Goal: Task Accomplishment & Management: Manage account settings

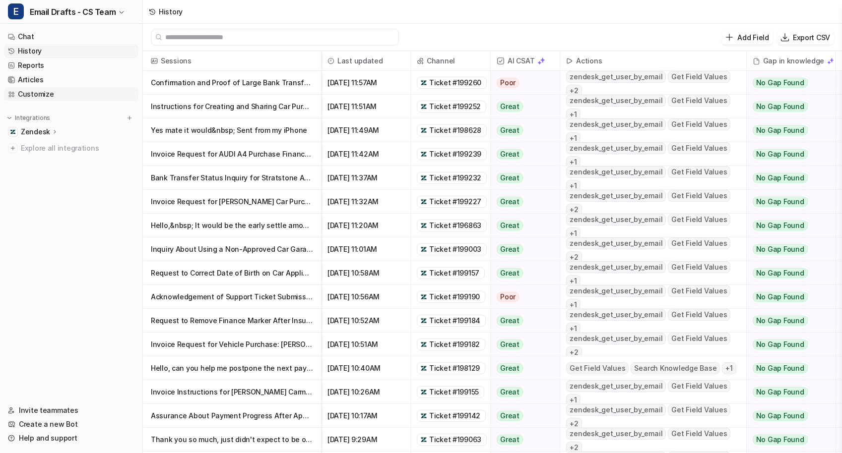
click at [39, 98] on link "Customize" at bounding box center [71, 94] width 134 height 14
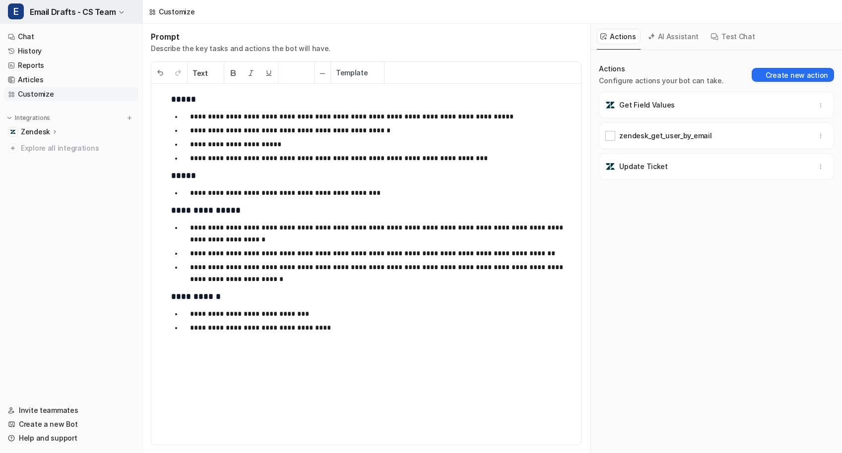
click at [79, 15] on span "Email Drafts - CS Team" at bounding box center [73, 12] width 86 height 14
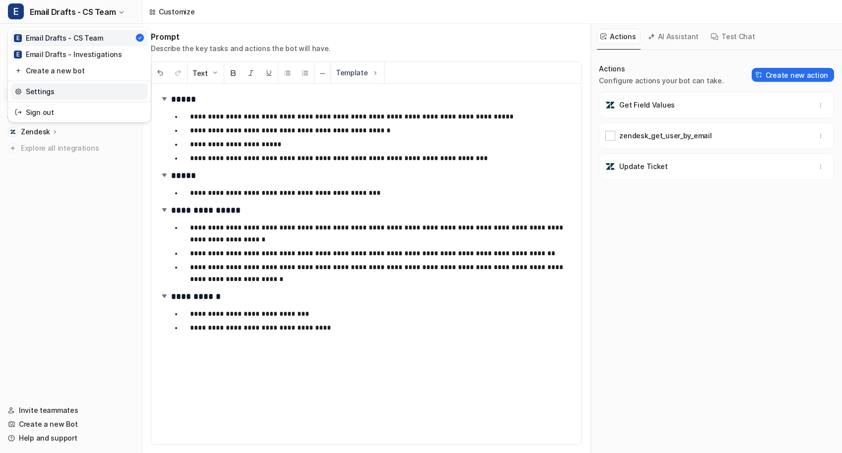
click at [47, 89] on link "Settings" at bounding box center [79, 91] width 137 height 16
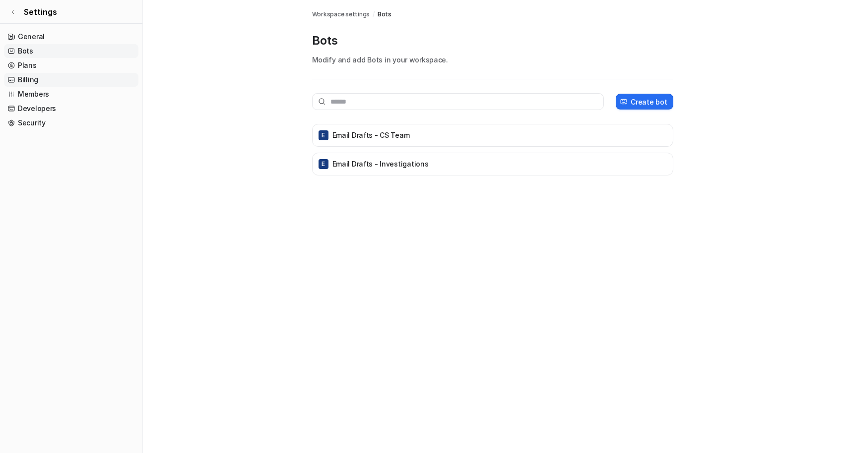
click at [43, 78] on link "Billing" at bounding box center [71, 80] width 134 height 14
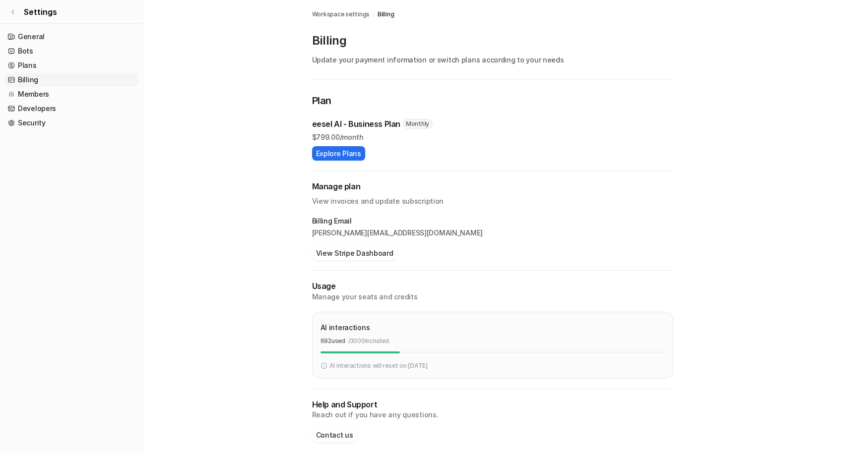
click at [350, 202] on p "View invoices and update subscription" at bounding box center [492, 199] width 361 height 14
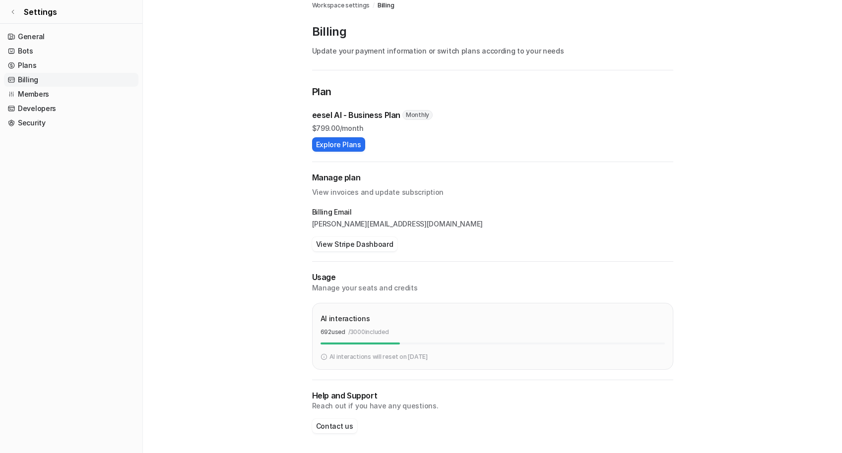
click at [336, 193] on p "View invoices and update subscription" at bounding box center [492, 191] width 361 height 14
click at [391, 193] on p "View invoices and update subscription" at bounding box center [492, 191] width 361 height 14
click at [415, 189] on p "View invoices and update subscription" at bounding box center [492, 191] width 361 height 14
click at [355, 247] on button "View Stripe Dashboard" at bounding box center [354, 244] width 85 height 14
